Goal: Information Seeking & Learning: Learn about a topic

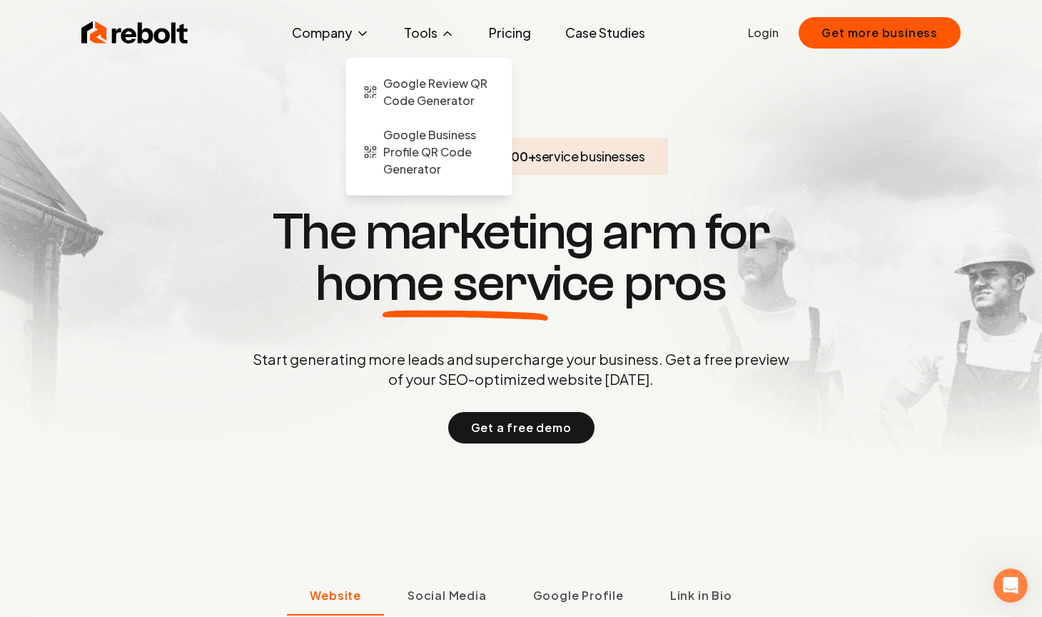
click at [437, 33] on button "Tools" at bounding box center [430, 33] width 74 height 29
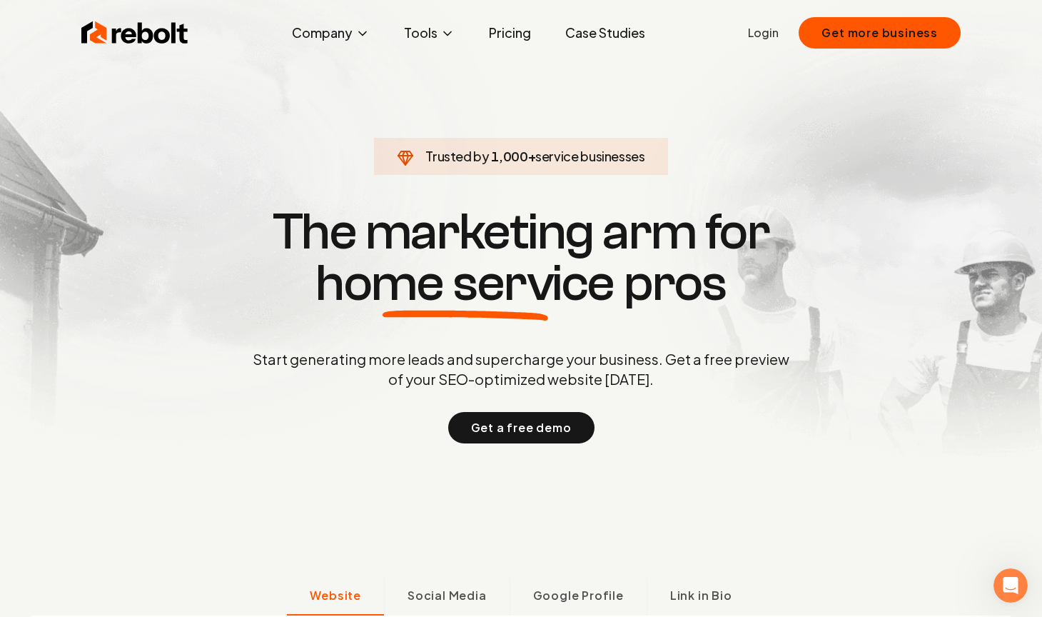
click at [505, 36] on link "Pricing" at bounding box center [510, 33] width 65 height 29
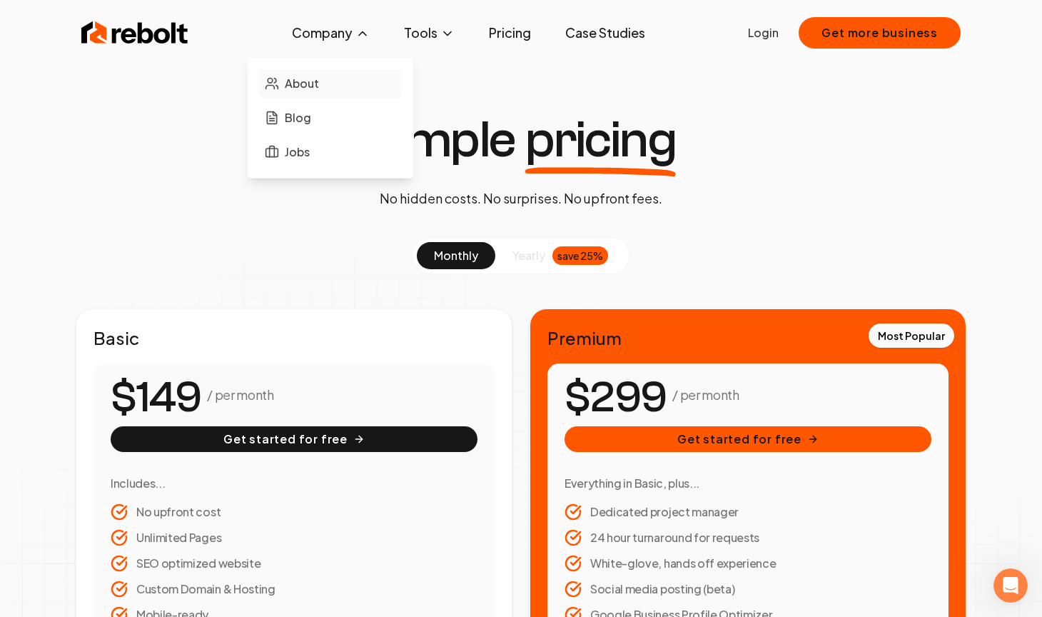
click at [310, 85] on span "About" at bounding box center [302, 83] width 34 height 17
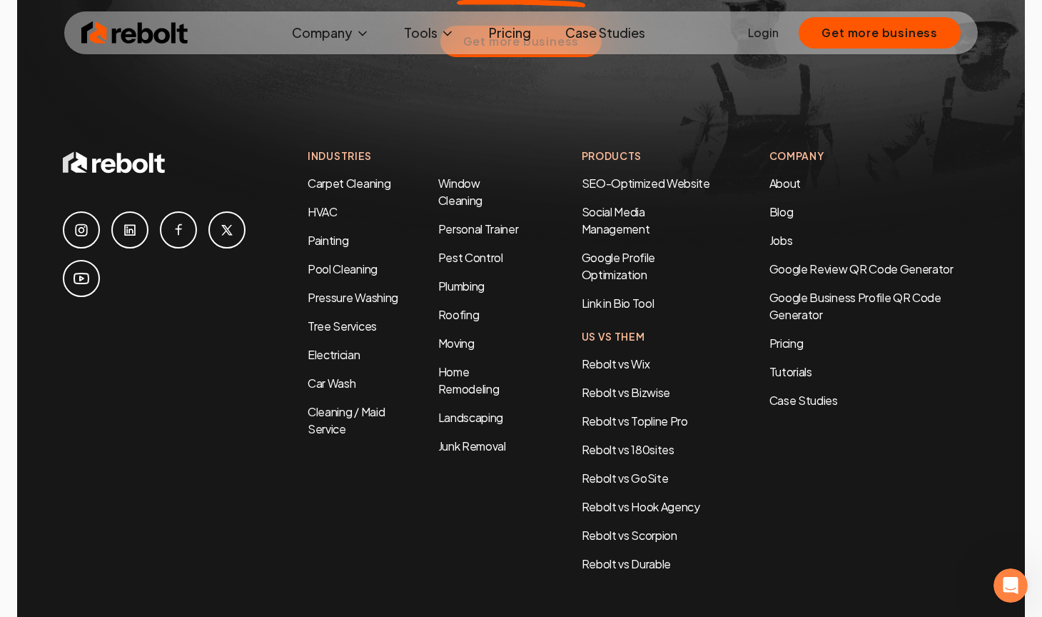
scroll to position [4576, 0]
click at [639, 499] on link "Rebolt vs Hook Agency" at bounding box center [641, 506] width 118 height 15
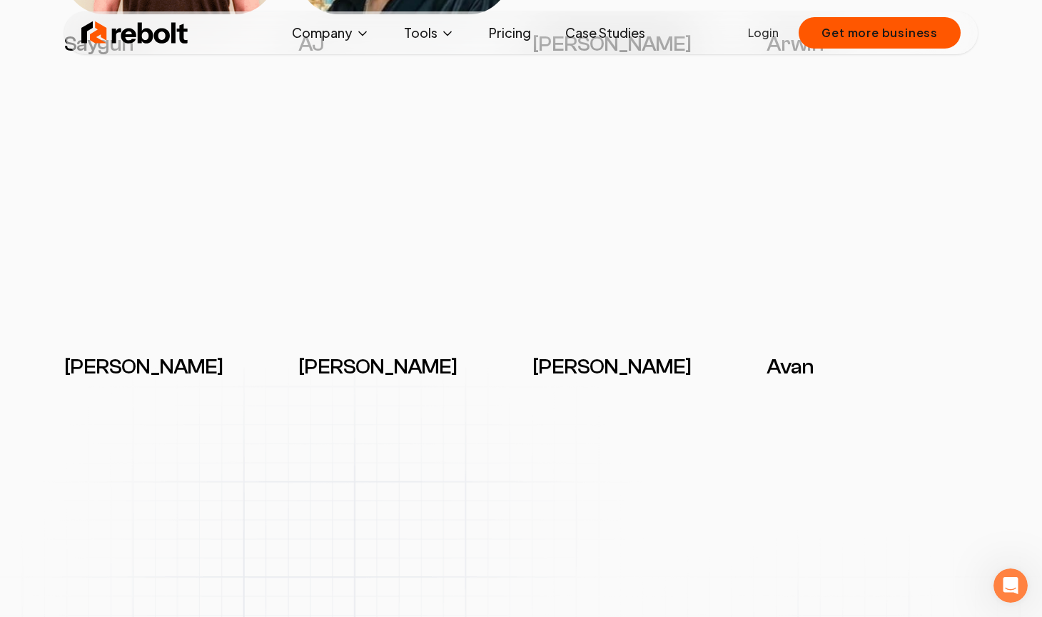
scroll to position [1470, 0]
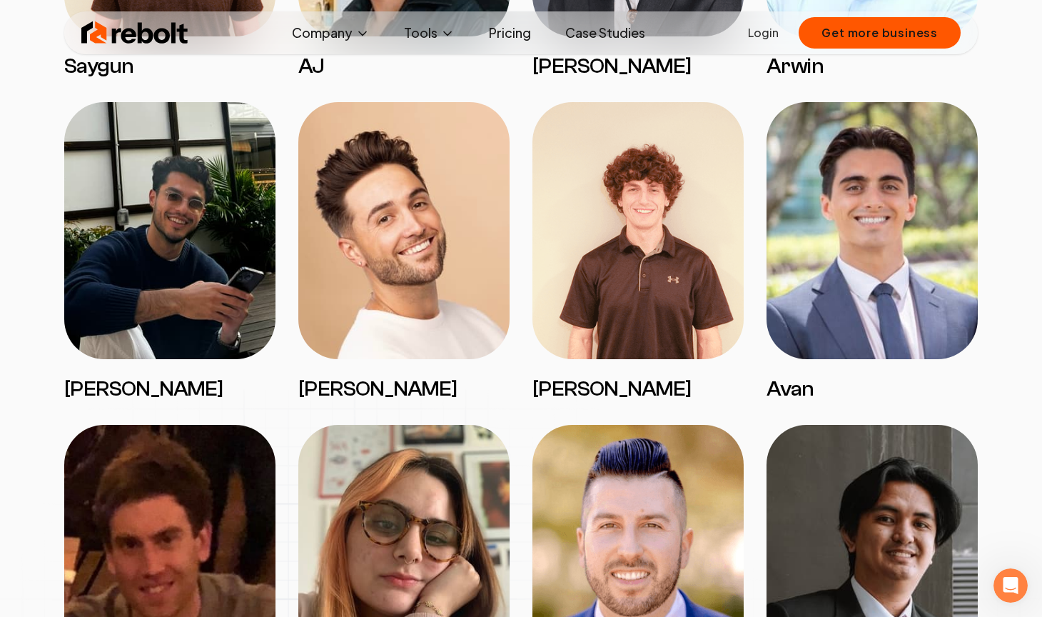
click at [887, 229] on img at bounding box center [872, 230] width 211 height 257
click at [792, 385] on h3 "Avan" at bounding box center [872, 389] width 211 height 26
click at [871, 264] on img at bounding box center [872, 230] width 211 height 257
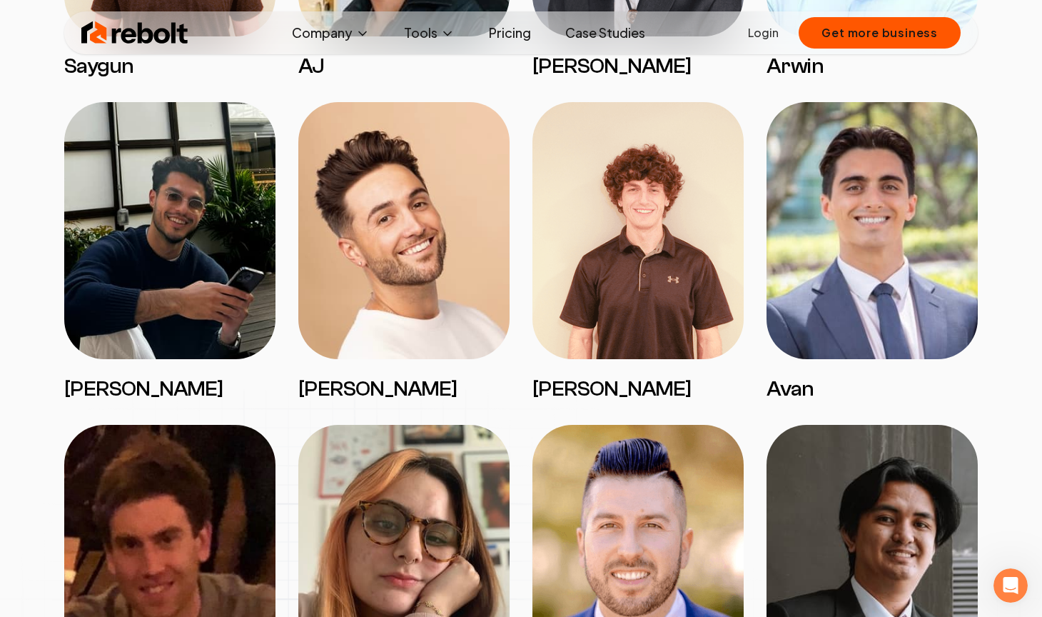
click at [871, 264] on img at bounding box center [872, 230] width 211 height 257
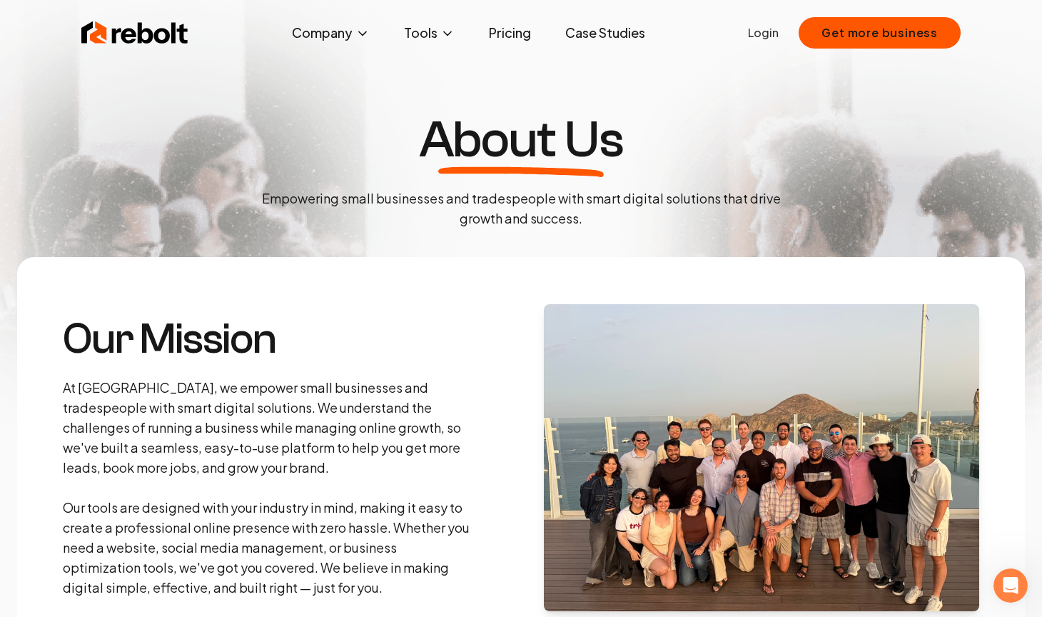
scroll to position [0, 0]
